Goal: Transaction & Acquisition: Register for event/course

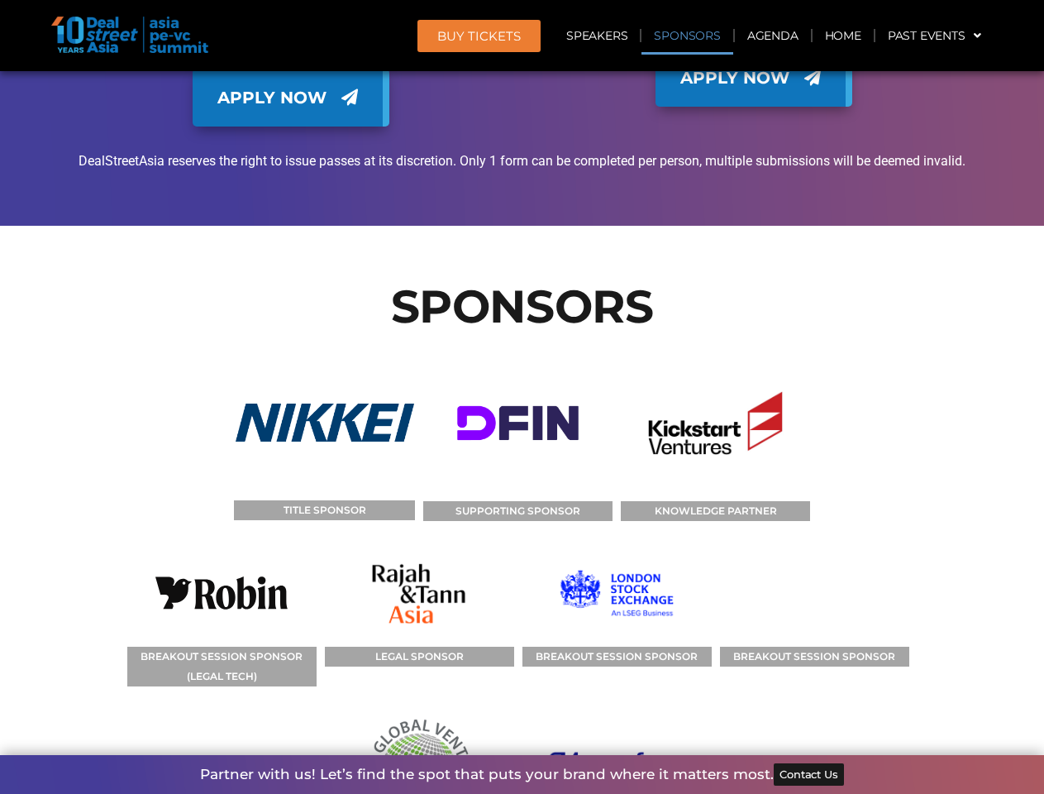
scroll to position [11700, 0]
